Goal: Task Accomplishment & Management: Manage account settings

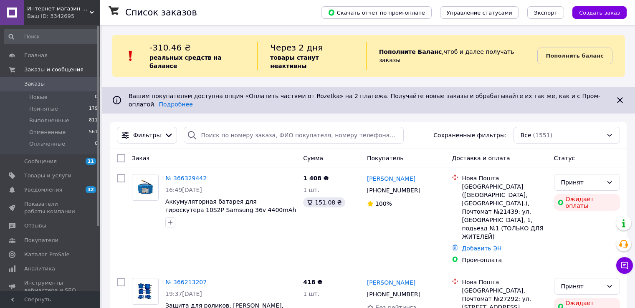
click at [84, 12] on span "Интернет-магазин "Маленький Гонщик"" at bounding box center [58, 9] width 63 height 8
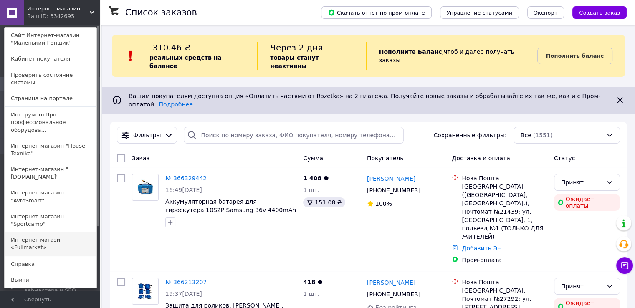
click at [54, 232] on link "Интернет магазин «Fullmarket»" at bounding box center [51, 243] width 92 height 23
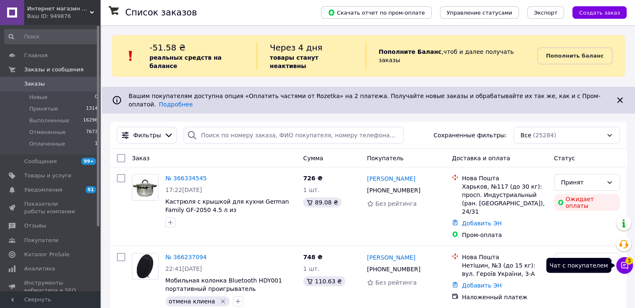
click at [628, 263] on span "3" at bounding box center [629, 261] width 8 height 8
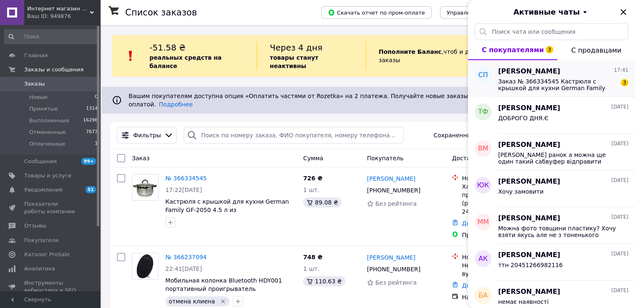
click at [583, 78] on span "Заказ № 366334545 Кастрюля с крышкой для кухни German Family GF-2050 4.5 л из в…" at bounding box center [557, 84] width 119 height 13
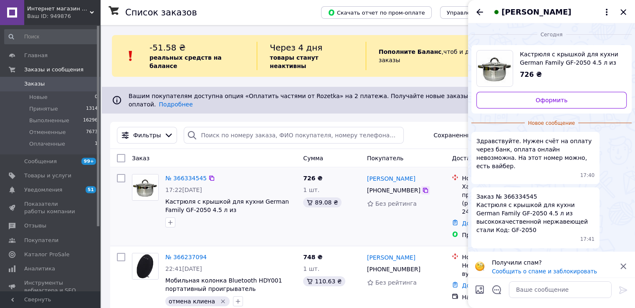
click at [422, 187] on icon at bounding box center [425, 190] width 7 height 7
click at [120, 260] on div at bounding box center [121, 280] width 15 height 60
click at [422, 187] on icon at bounding box center [425, 190] width 7 height 7
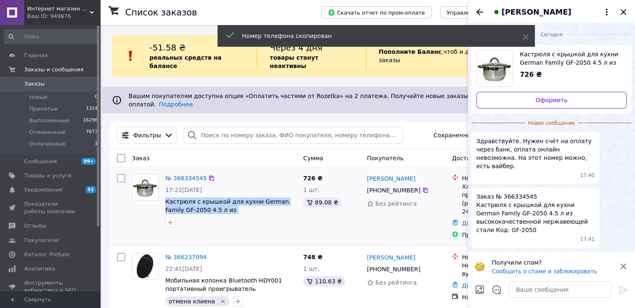
drag, startPoint x: 266, startPoint y: 197, endPoint x: 163, endPoint y: 187, distance: 104.1
click at [163, 187] on div "№ 366334545 17:22, 12.10.2025 Кастрюля с крышкой для кухни German Family GF-205…" at bounding box center [231, 201] width 138 height 60
copy span "Кастрюля с крышкой для кухни German Family GF-2050 4.5 л из высококачественной"
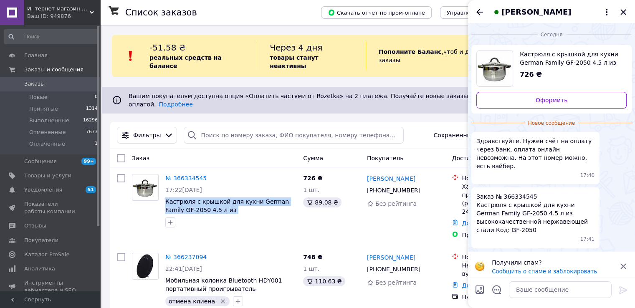
click at [624, 133] on div "Здравствуйте. Нужен счёт на оплату через банк, оплата онлайн невозможна. На это…" at bounding box center [551, 158] width 160 height 52
click at [624, 11] on icon "Закрыть" at bounding box center [623, 12] width 10 height 10
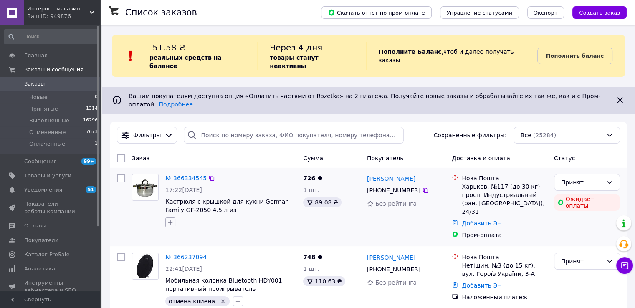
click at [169, 219] on icon "button" at bounding box center [170, 222] width 7 height 7
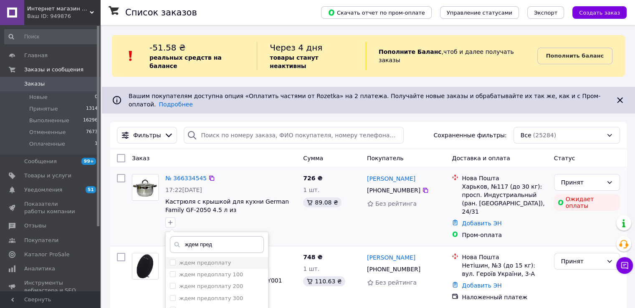
type input "ждем пред"
click at [170, 260] on input "ждем предоплату" at bounding box center [172, 262] width 5 height 5
checkbox input "true"
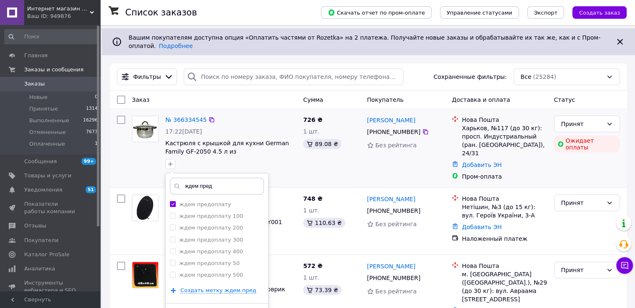
scroll to position [125, 0]
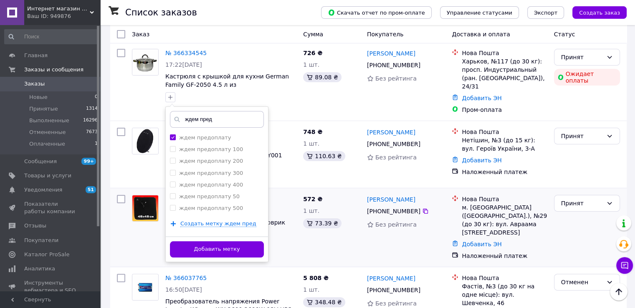
click at [241, 241] on button "Добавить метку" at bounding box center [217, 249] width 94 height 16
